Goal: Task Accomplishment & Management: Use online tool/utility

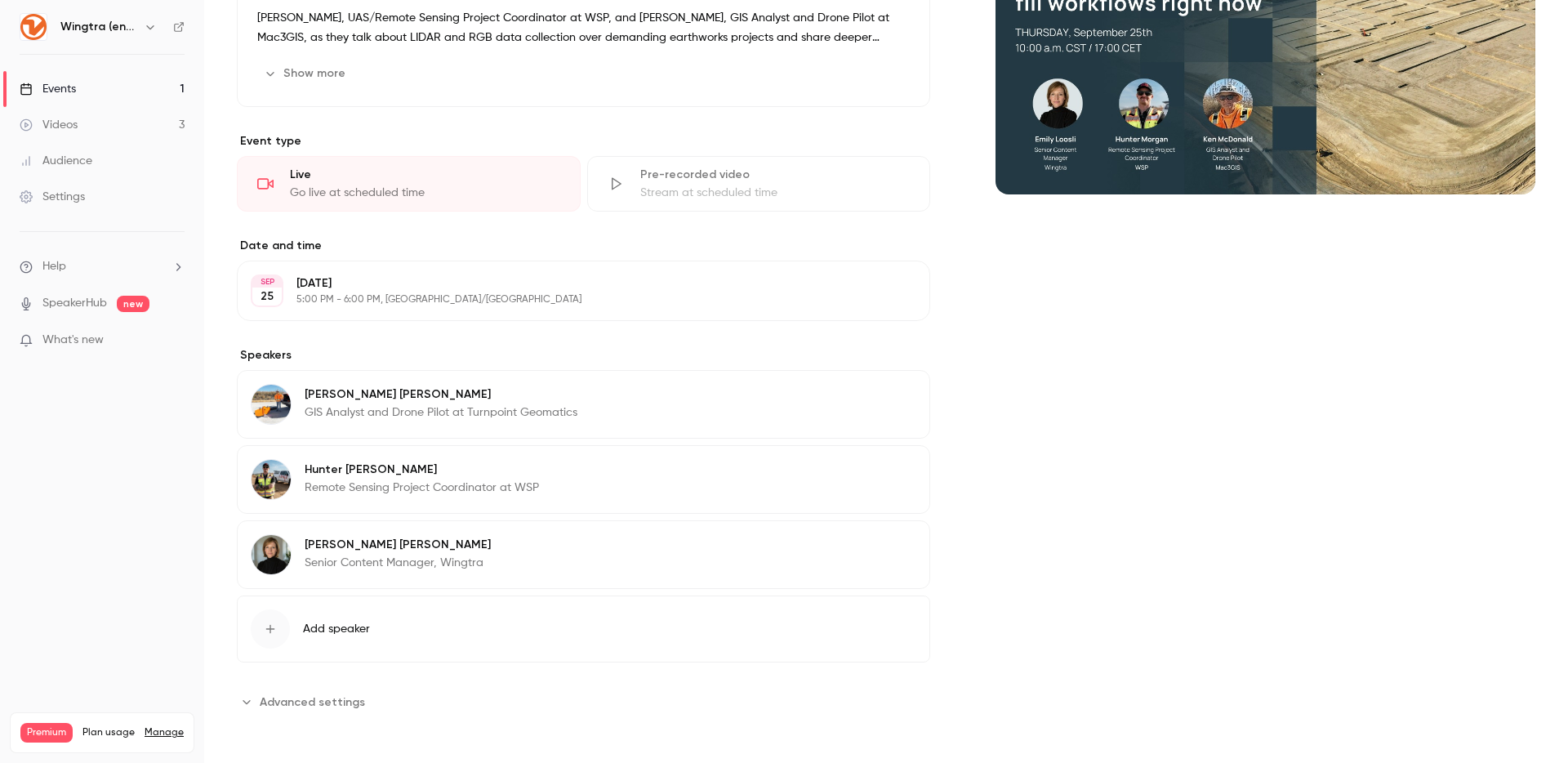
scroll to position [278, 0]
click at [107, 297] on p "SpeakerHub new" at bounding box center [84, 303] width 130 height 17
click at [98, 305] on link "SpeakerHub" at bounding box center [74, 303] width 65 height 17
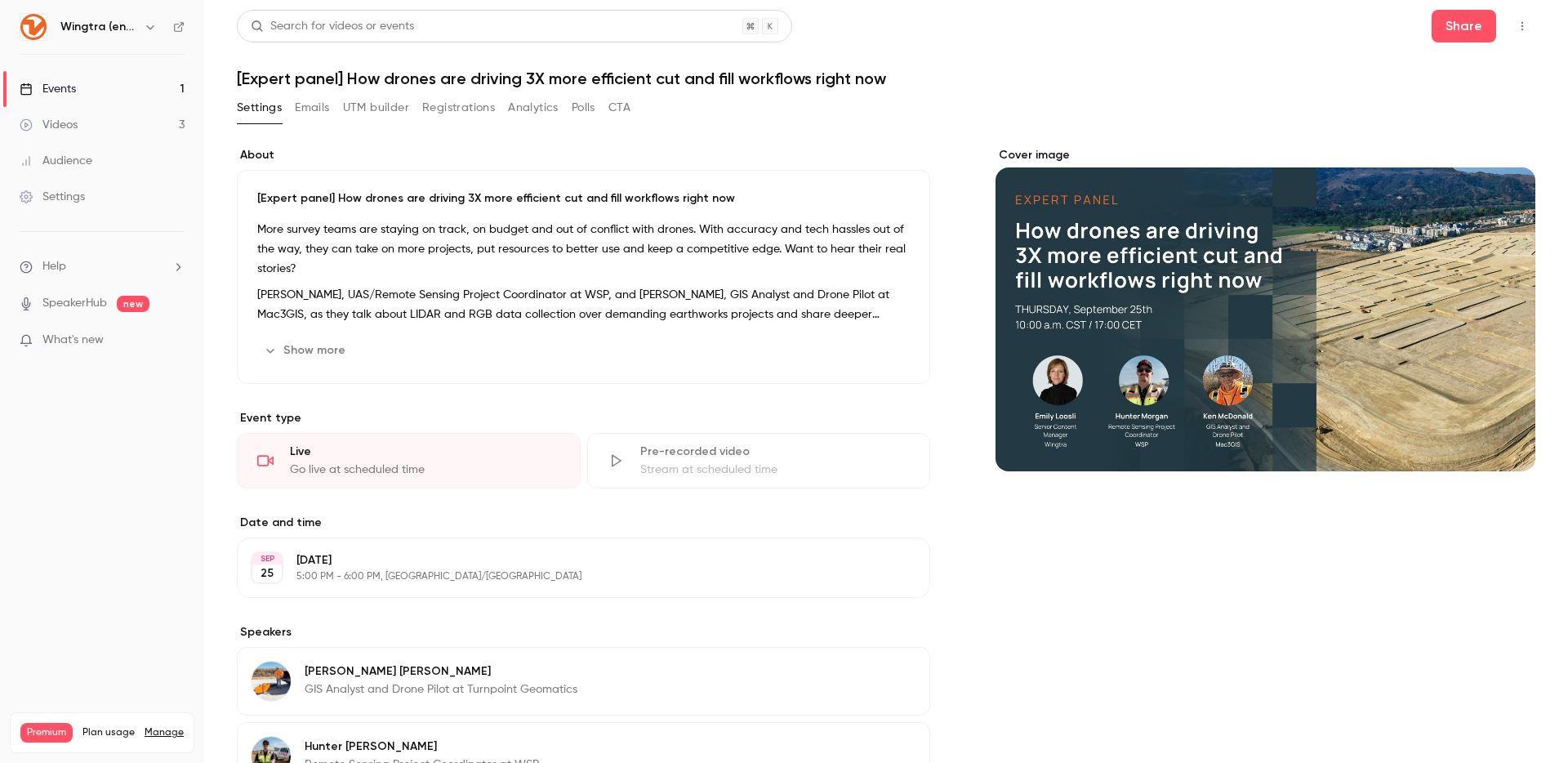
scroll to position [1, 0]
click at [1523, 24] on icon "button" at bounding box center [1523, 25] width 13 height 12
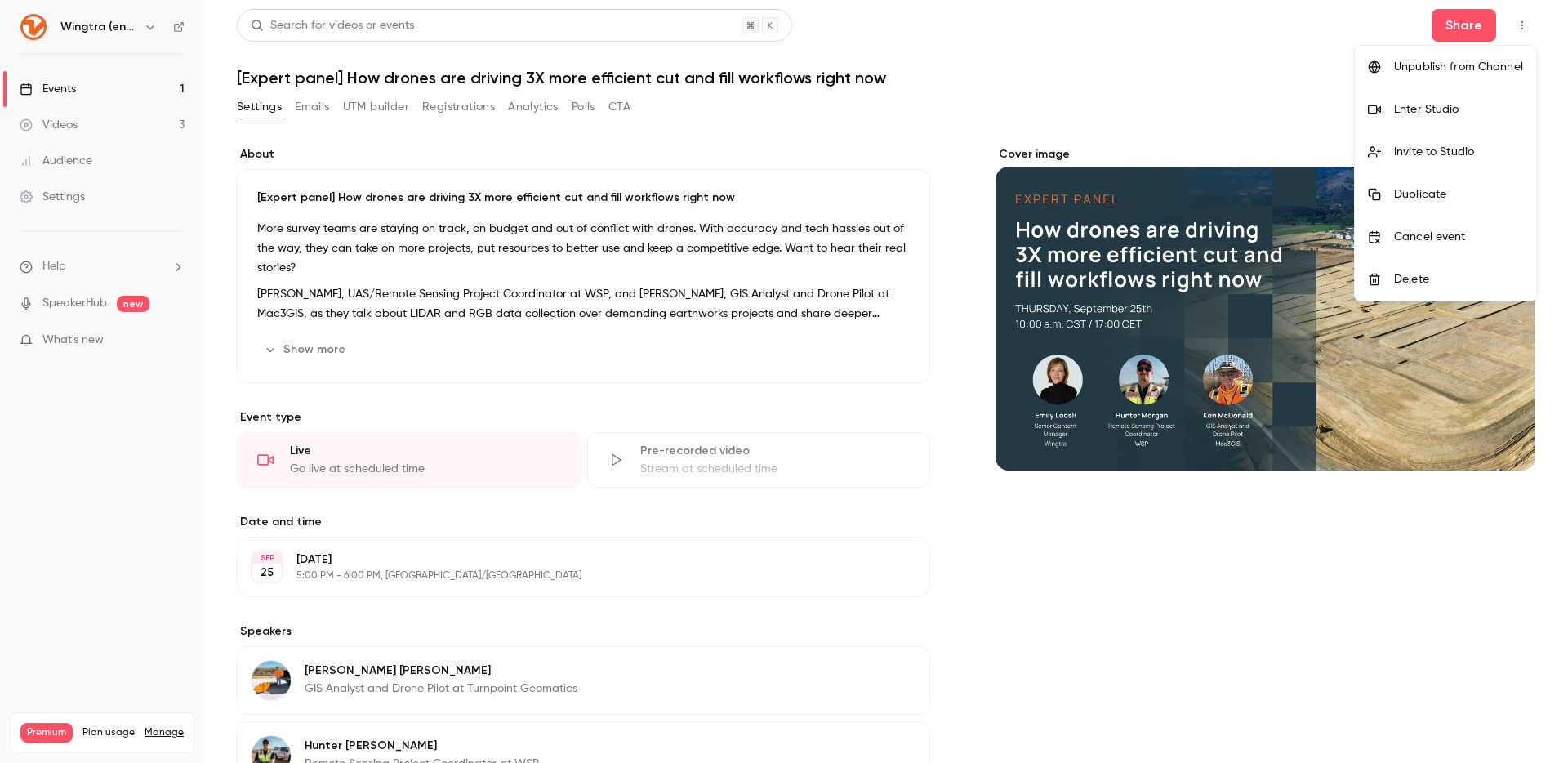
click at [1418, 115] on div "Enter Studio" at bounding box center [1458, 109] width 129 height 16
